Goal: Task Accomplishment & Management: Manage account settings

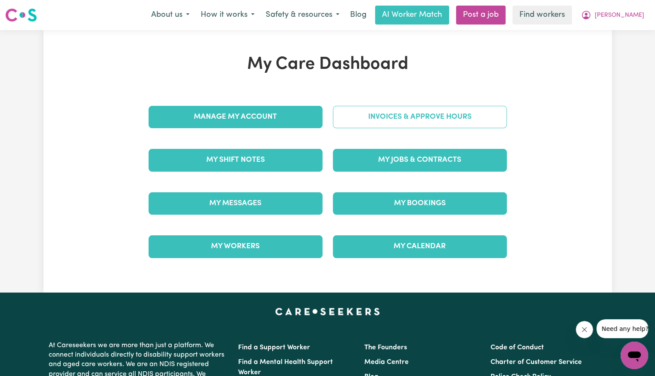
click at [355, 112] on link "Invoices & Approve Hours" at bounding box center [420, 117] width 174 height 22
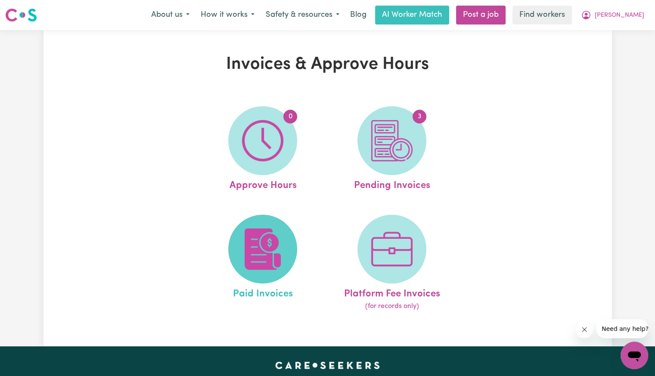
click at [273, 257] on img at bounding box center [262, 249] width 41 height 41
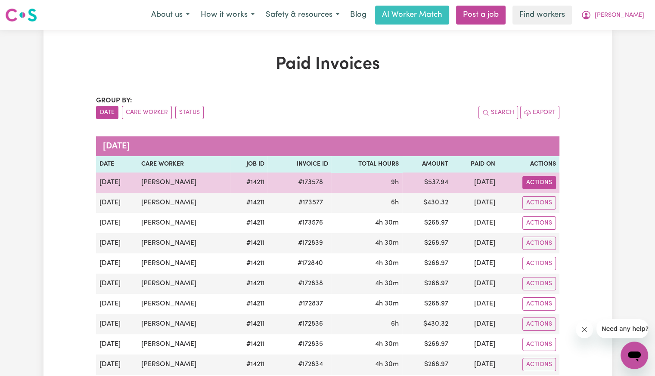
click at [541, 183] on button "Actions" at bounding box center [539, 182] width 34 height 13
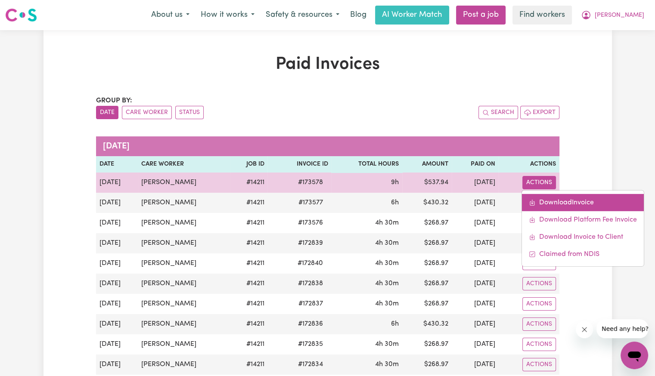
click at [545, 199] on link "Download Invoice" at bounding box center [583, 202] width 122 height 17
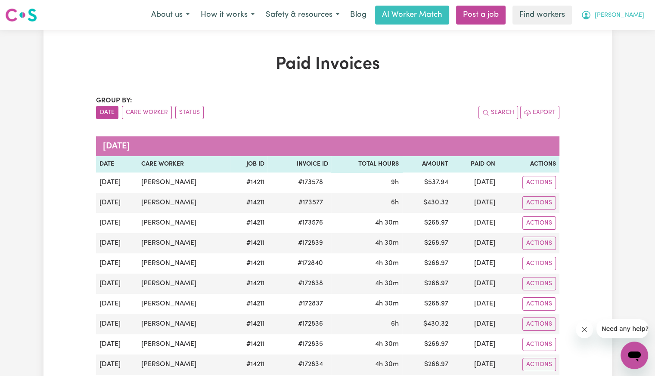
click at [629, 17] on span "[PERSON_NAME]" at bounding box center [620, 15] width 50 height 9
click at [624, 34] on link "My Dashboard" at bounding box center [615, 33] width 68 height 16
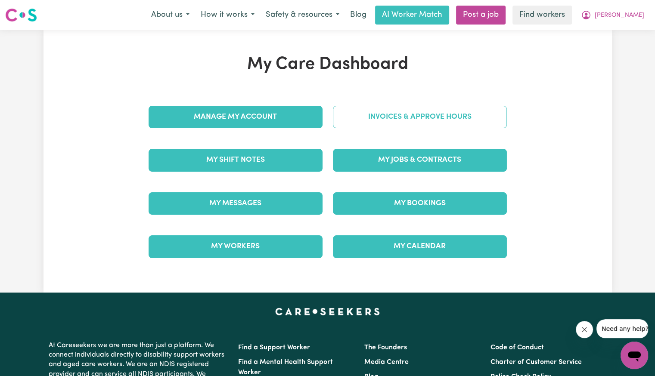
click at [442, 119] on link "Invoices & Approve Hours" at bounding box center [420, 117] width 174 height 22
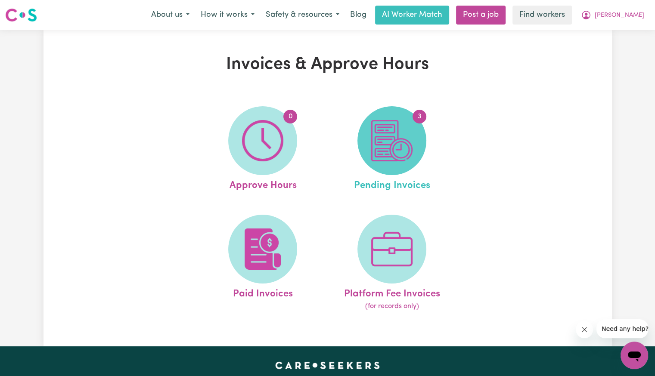
click at [398, 124] on img at bounding box center [391, 140] width 41 height 41
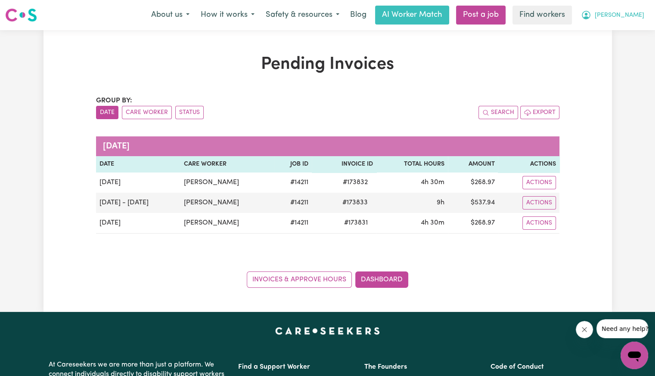
click at [631, 12] on span "[PERSON_NAME]" at bounding box center [620, 15] width 50 height 9
click at [618, 50] on link "Logout" at bounding box center [615, 49] width 68 height 16
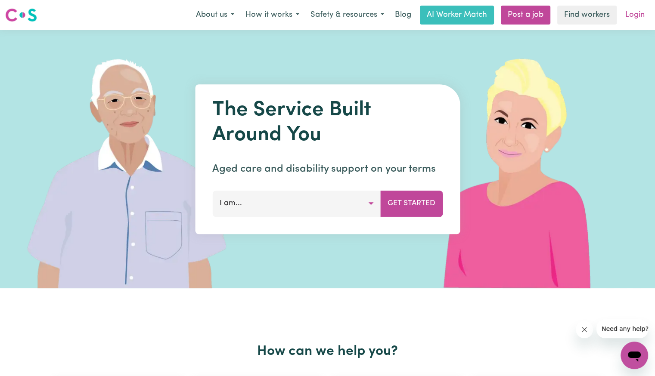
click at [640, 19] on link "Login" at bounding box center [635, 15] width 30 height 19
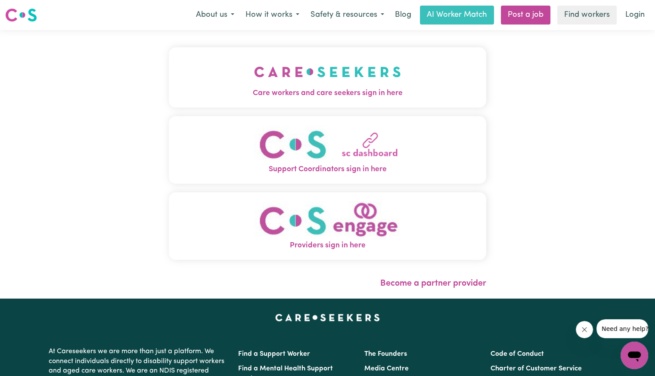
drag, startPoint x: 261, startPoint y: 93, endPoint x: 261, endPoint y: 102, distance: 8.6
click at [261, 93] on span "Care workers and care seekers sign in here" at bounding box center [327, 93] width 317 height 11
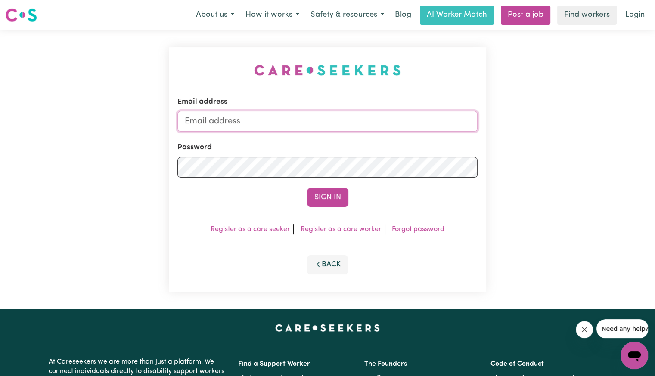
click at [276, 126] on input "Email address" at bounding box center [327, 121] width 300 height 21
drag, startPoint x: 233, startPoint y: 121, endPoint x: 608, endPoint y: 121, distance: 375.1
click at [608, 121] on div "Email address [EMAIL_ADDRESS][DOMAIN_NAME] Password Sign In Register as a care …" at bounding box center [327, 169] width 655 height 279
type input "[EMAIL_ADDRESS][DOMAIN_NAME]"
click at [307, 188] on button "Sign In" at bounding box center [327, 197] width 41 height 19
